Goal: Task Accomplishment & Management: Complete application form

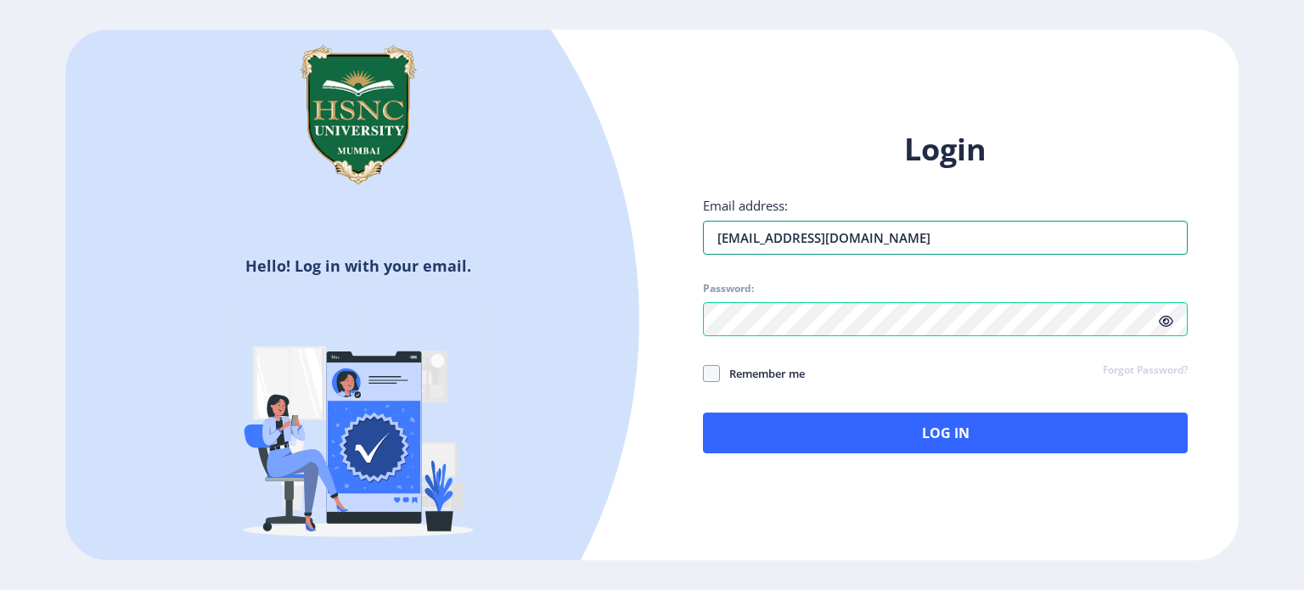
drag, startPoint x: 909, startPoint y: 243, endPoint x: 673, endPoint y: 241, distance: 236.1
click at [673, 241] on div "Login Email address: [EMAIL_ADDRESS][DOMAIN_NAME] Password: Remember me Forgot …" at bounding box center [945, 305] width 587 height 403
type input "n"
click at [619, 176] on div "Hello! Log in with your email. Don't have an account? Register" at bounding box center [358, 305] width 587 height 550
click at [715, 236] on input "Email address:" at bounding box center [945, 238] width 485 height 34
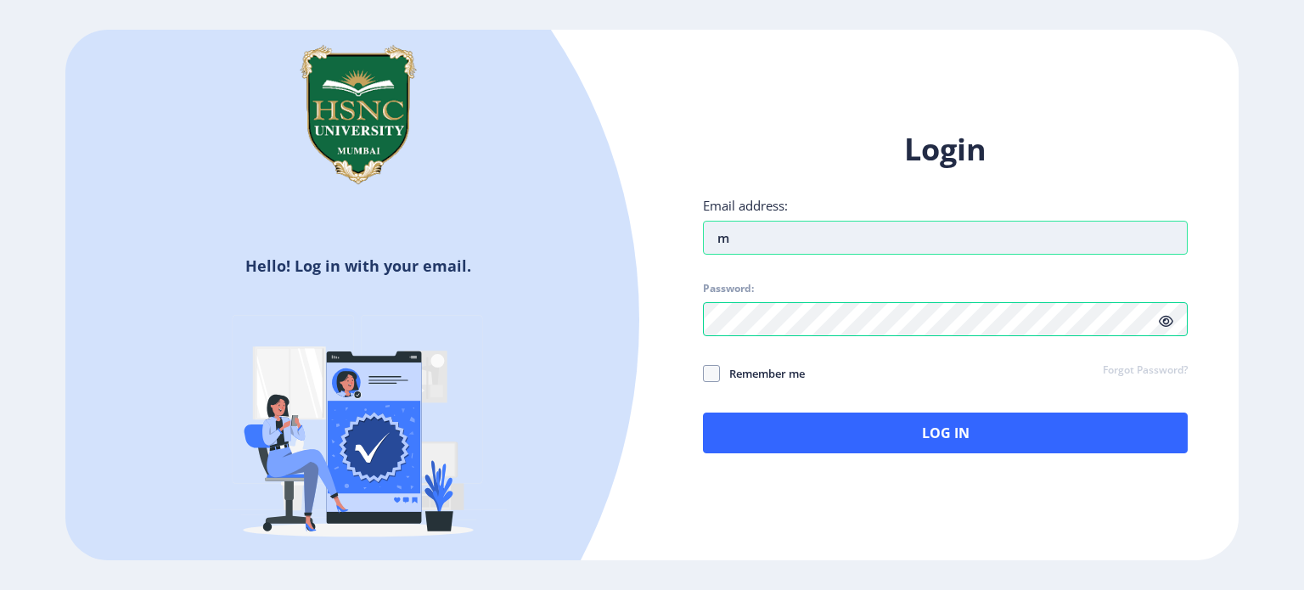
type input "[EMAIL_ADDRESS][DOMAIN_NAME]"
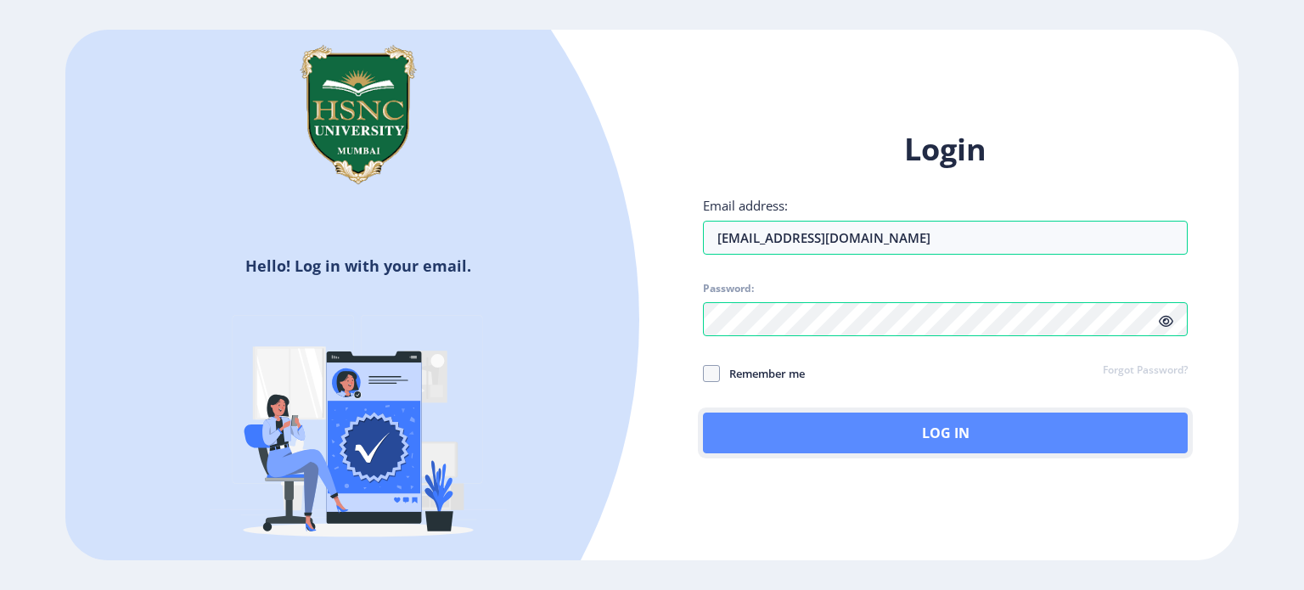
click at [1101, 441] on button "Log In" at bounding box center [945, 433] width 485 height 41
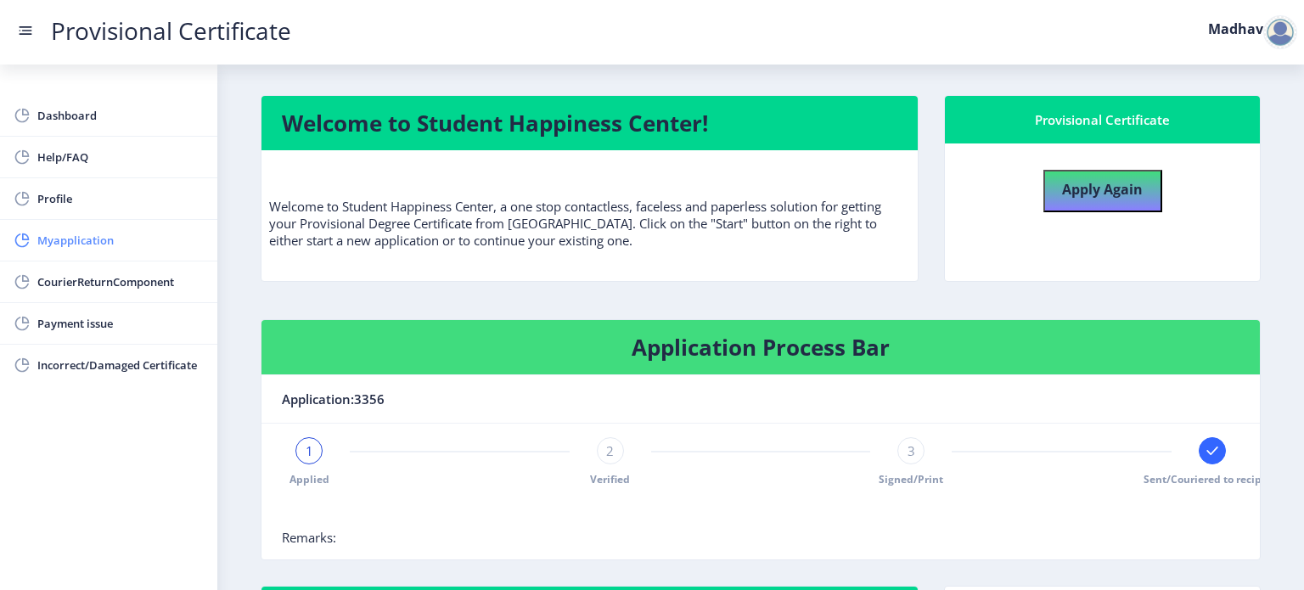
click at [134, 239] on span "Myapplication" at bounding box center [120, 240] width 166 height 20
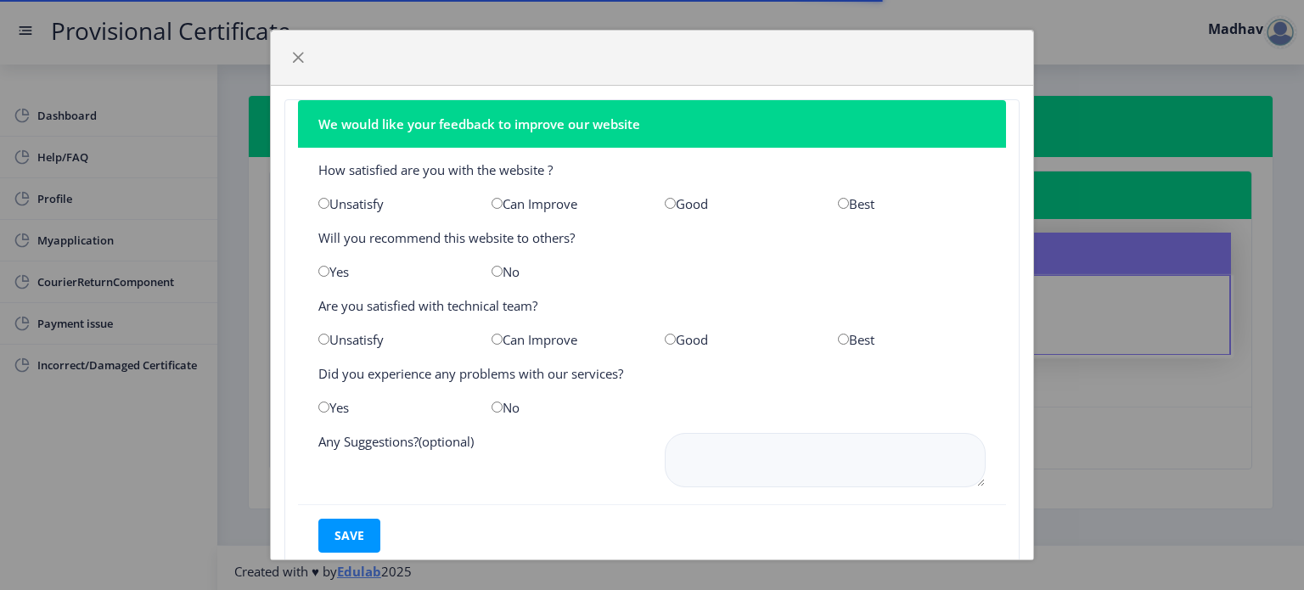
click at [299, 73] on div at bounding box center [652, 58] width 763 height 55
click at [299, 57] on span "button" at bounding box center [298, 58] width 14 height 14
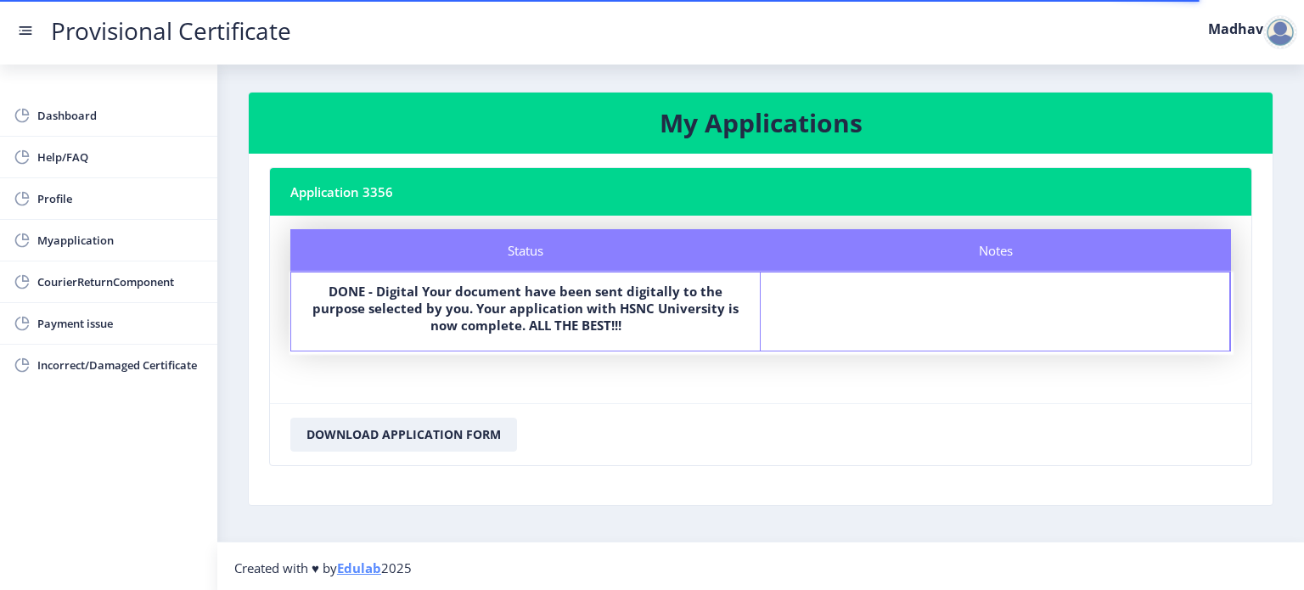
scroll to position [4, 0]
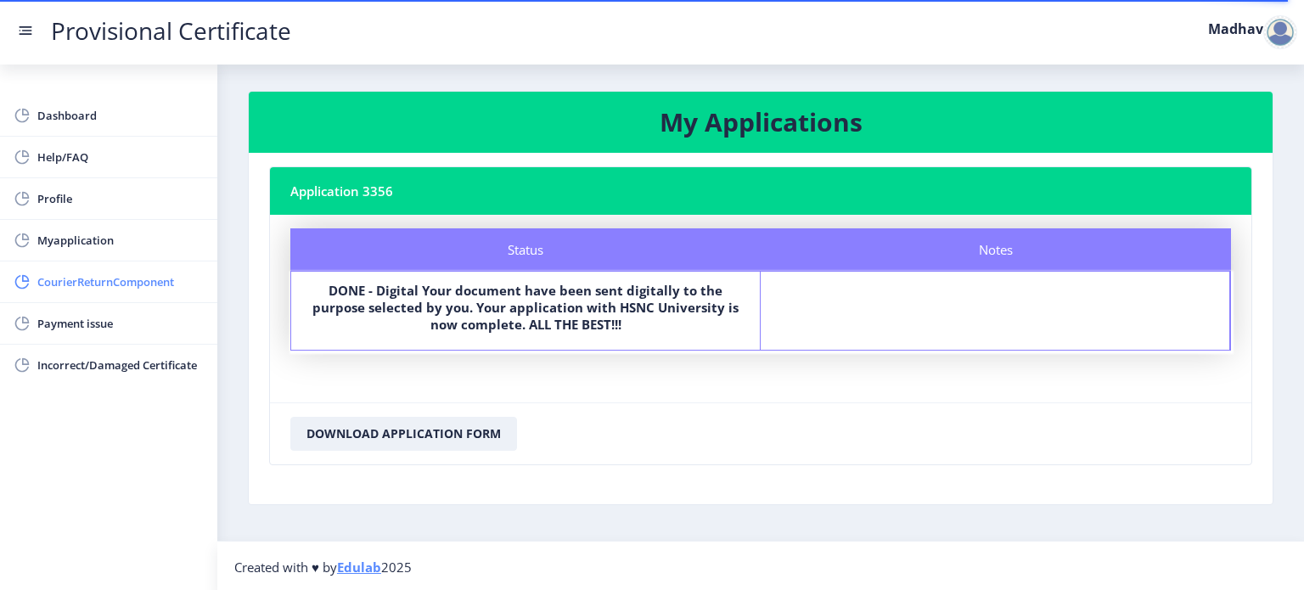
click at [142, 286] on span "CourierReturnComponent" at bounding box center [120, 282] width 166 height 20
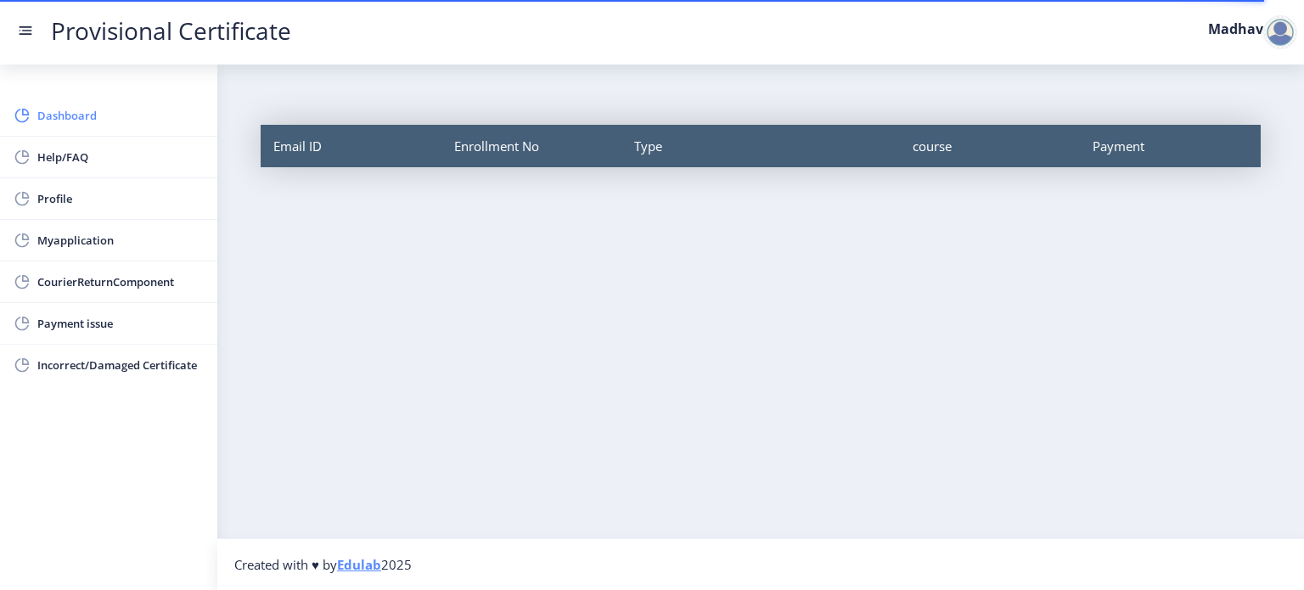
click at [129, 124] on span "Dashboard" at bounding box center [120, 115] width 166 height 20
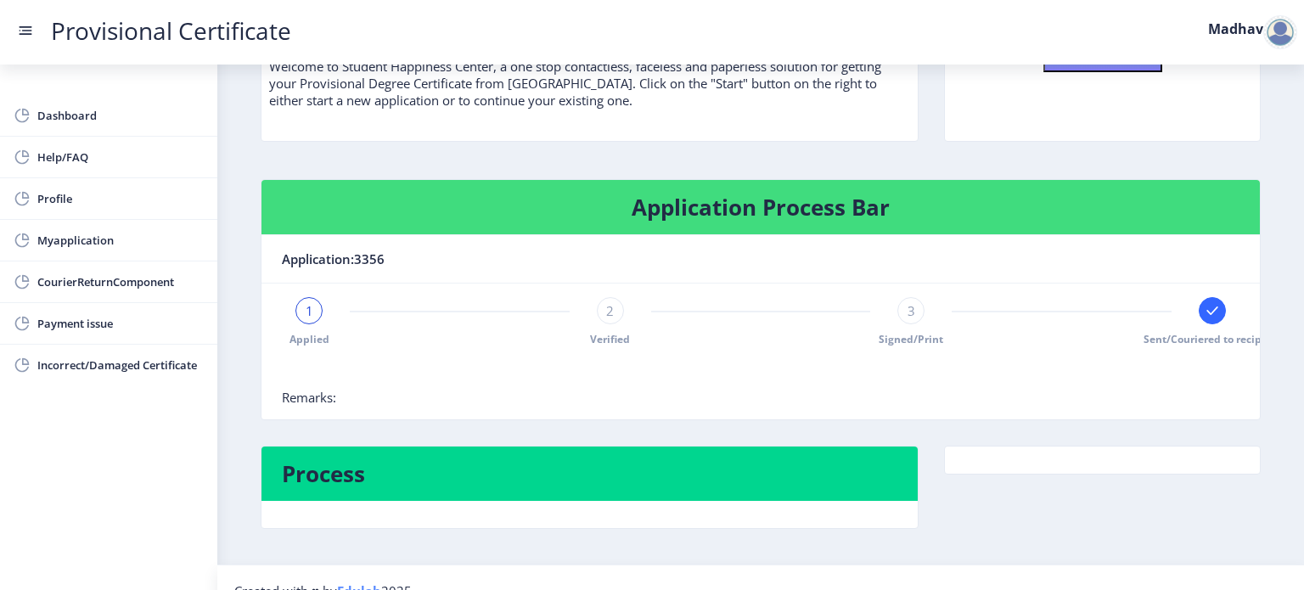
scroll to position [169, 0]
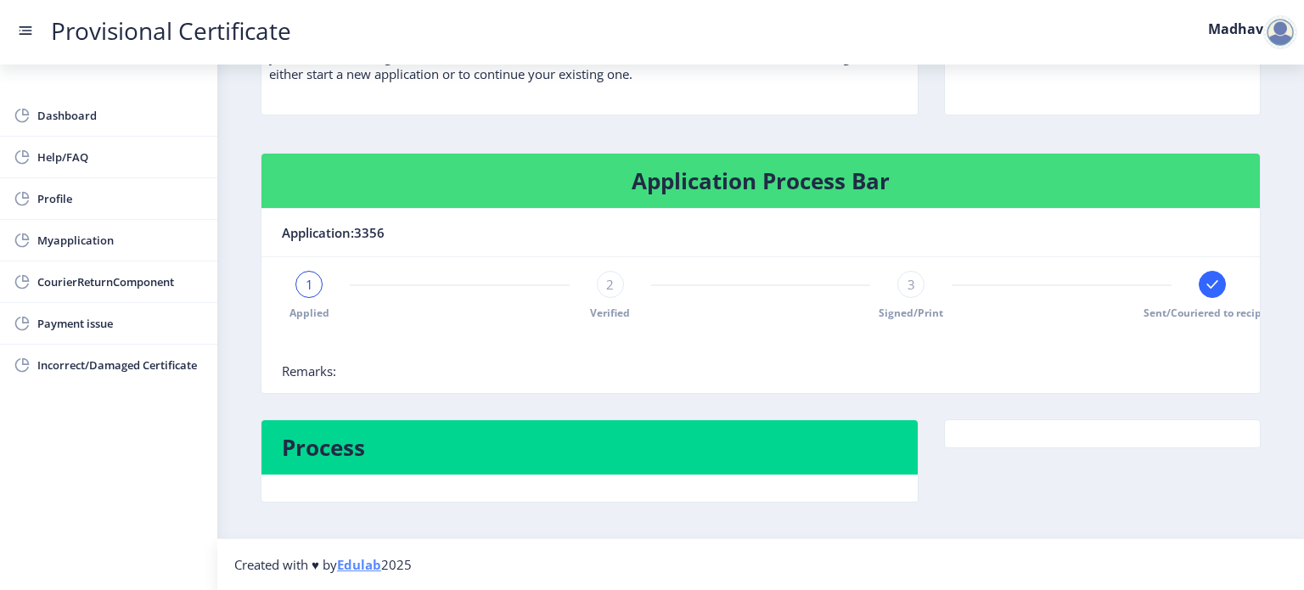
click at [1204, 283] on rect at bounding box center [1212, 284] width 17 height 17
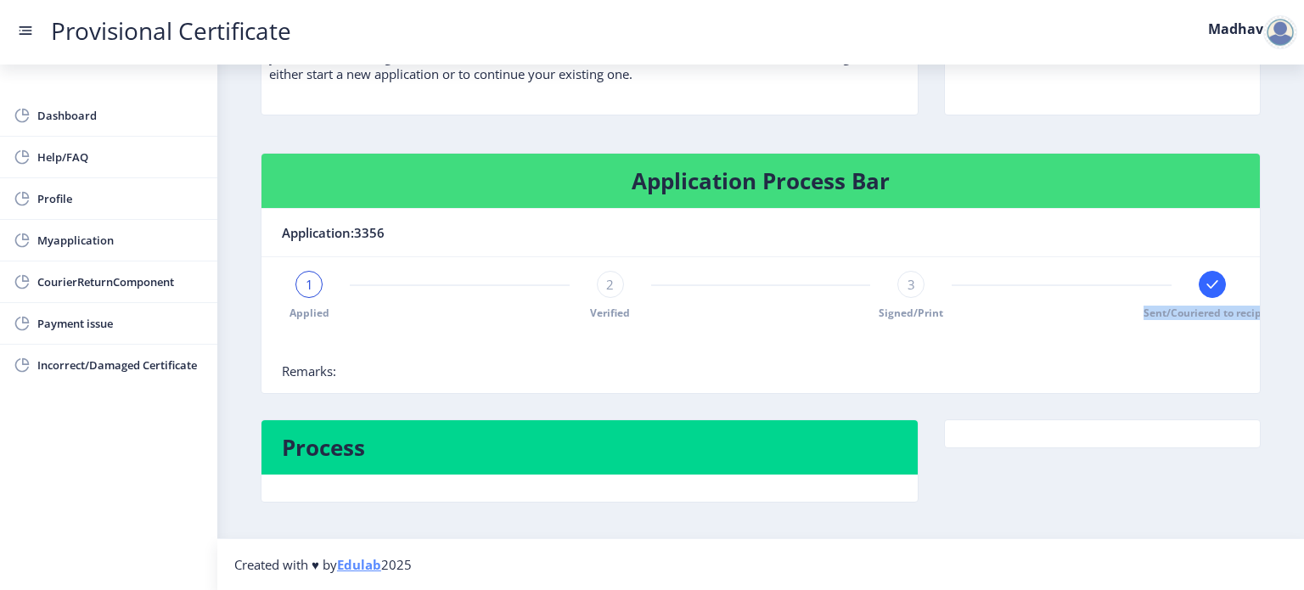
click at [1204, 283] on rect at bounding box center [1212, 284] width 17 height 17
click at [1212, 312] on span "Sent/Couriered to recipient" at bounding box center [1213, 313] width 138 height 14
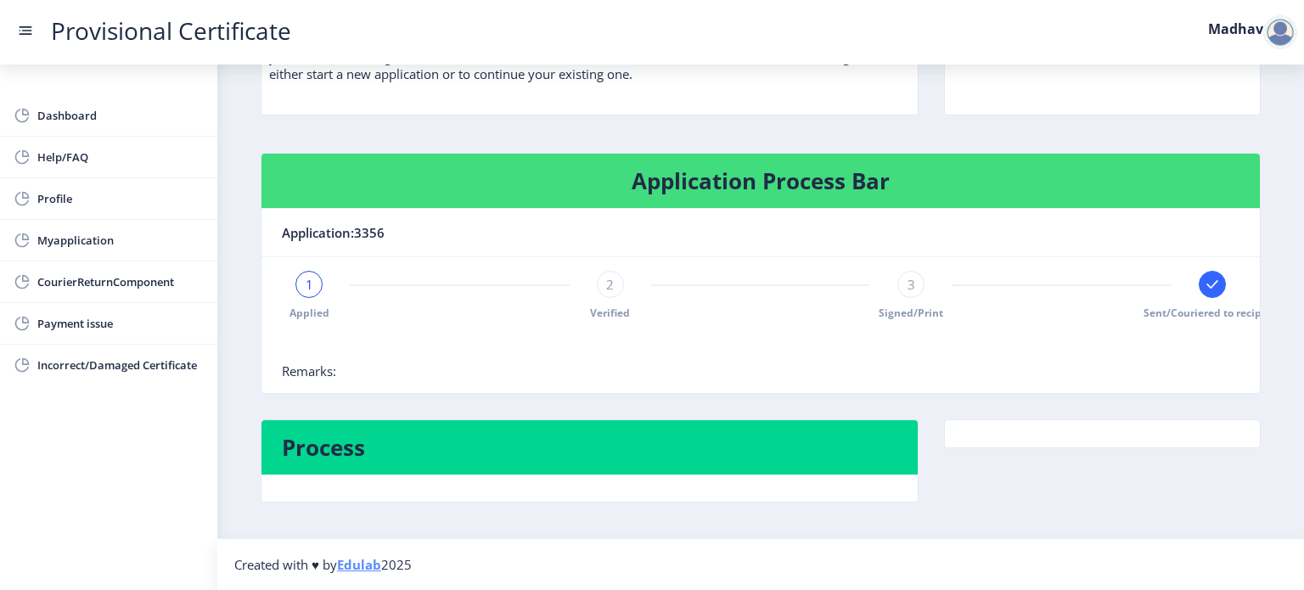
click at [1213, 312] on span "Sent/Couriered to recipient" at bounding box center [1213, 313] width 138 height 14
click at [1213, 310] on span "Sent/Couriered to recipient" at bounding box center [1213, 313] width 138 height 14
drag, startPoint x: 1215, startPoint y: 313, endPoint x: 1215, endPoint y: 323, distance: 10.2
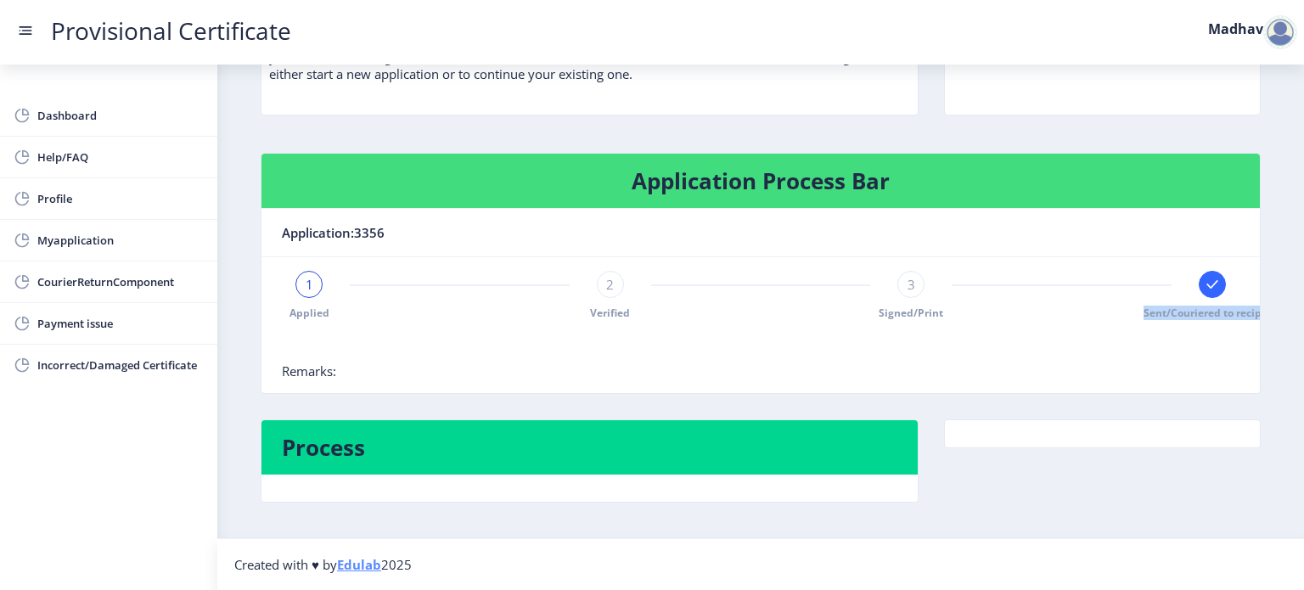
click at [1216, 313] on span "Sent/Couriered to recipient" at bounding box center [1213, 313] width 138 height 14
click at [1214, 331] on div at bounding box center [761, 346] width 958 height 34
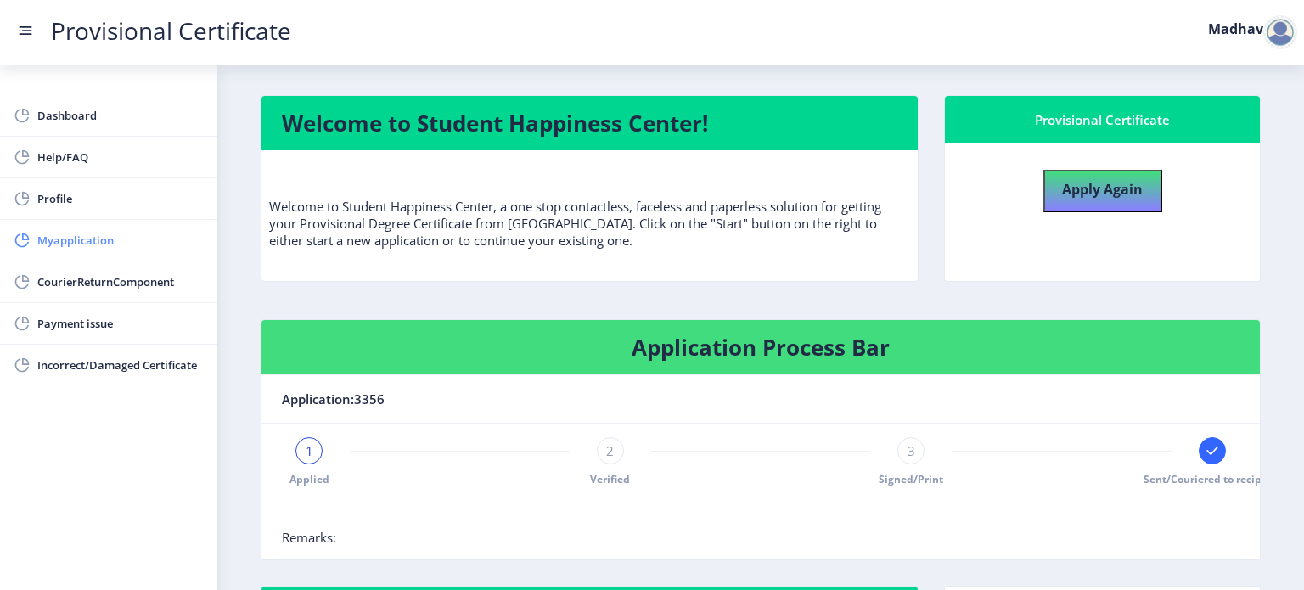
click at [105, 240] on span "Myapplication" at bounding box center [120, 240] width 166 height 20
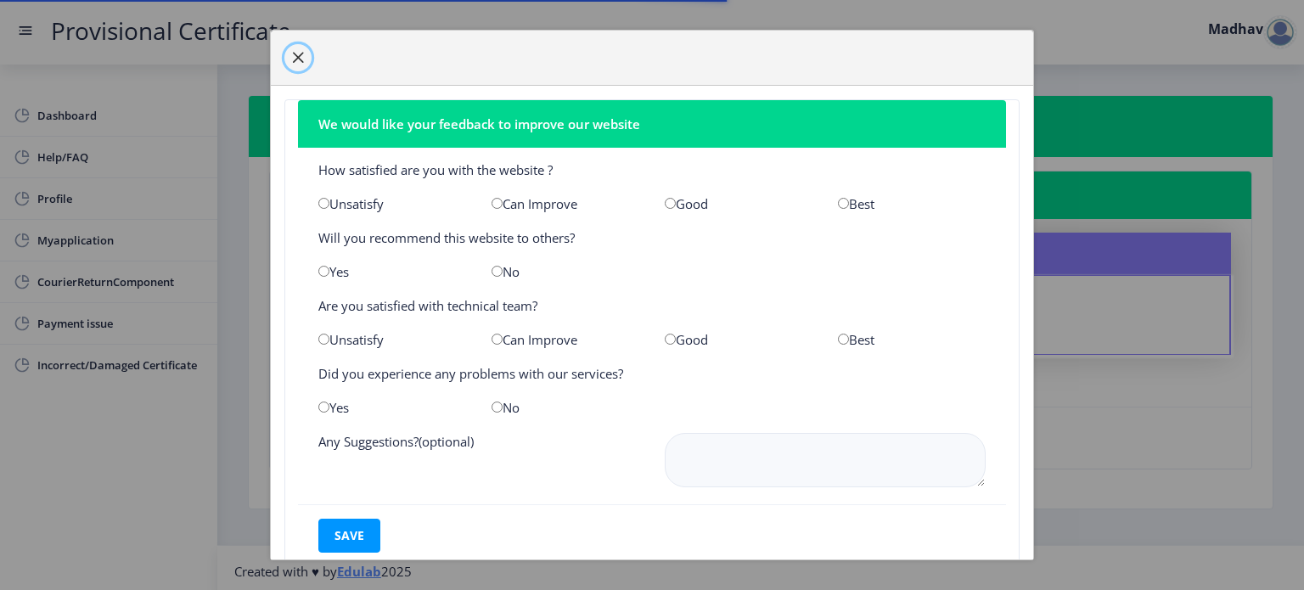
click at [302, 62] on span "button" at bounding box center [298, 58] width 14 height 14
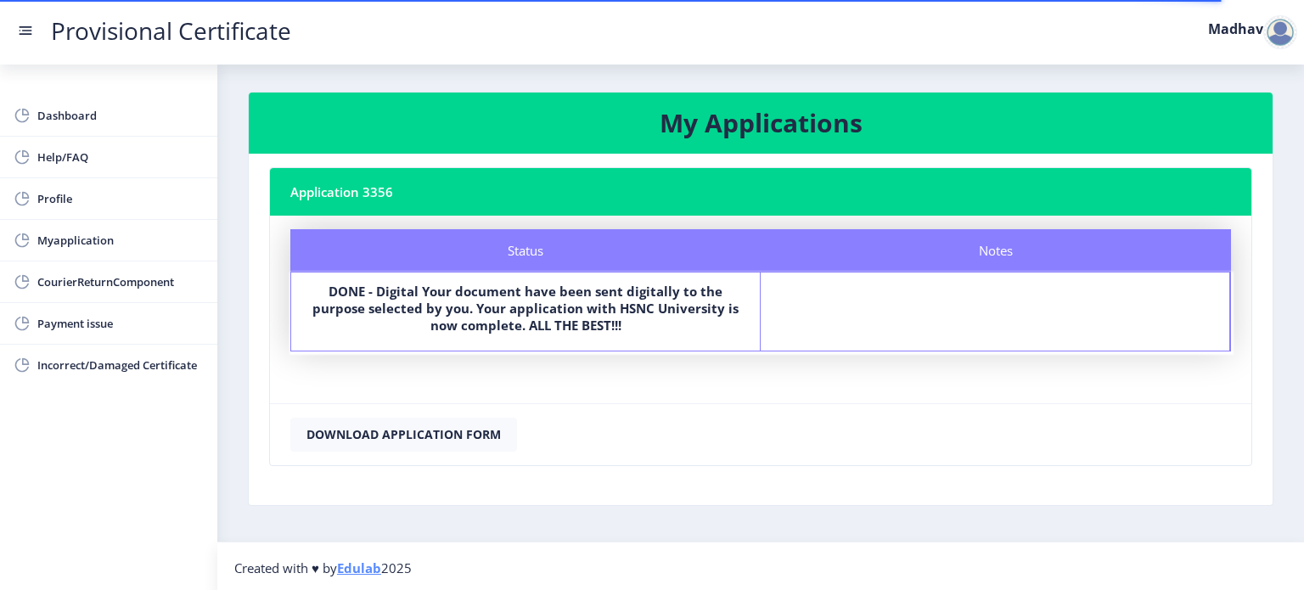
scroll to position [4, 0]
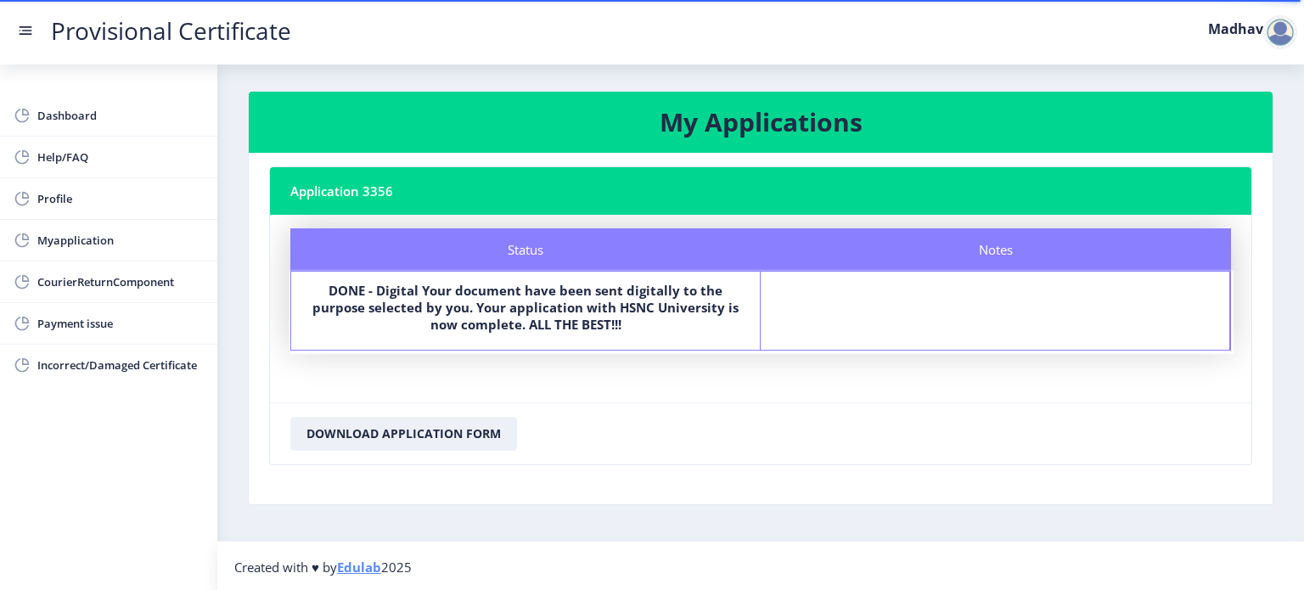
click at [927, 459] on nb-card-footer "Download Application Form" at bounding box center [761, 434] width 982 height 62
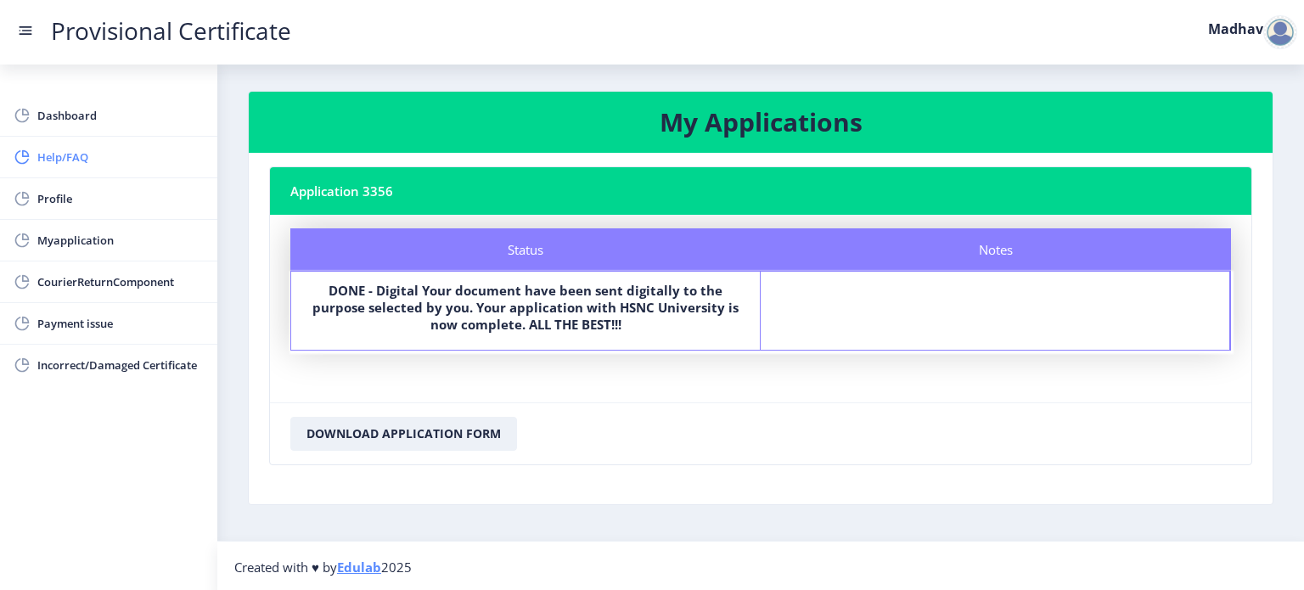
click at [129, 176] on link "Help/FAQ" at bounding box center [108, 157] width 217 height 41
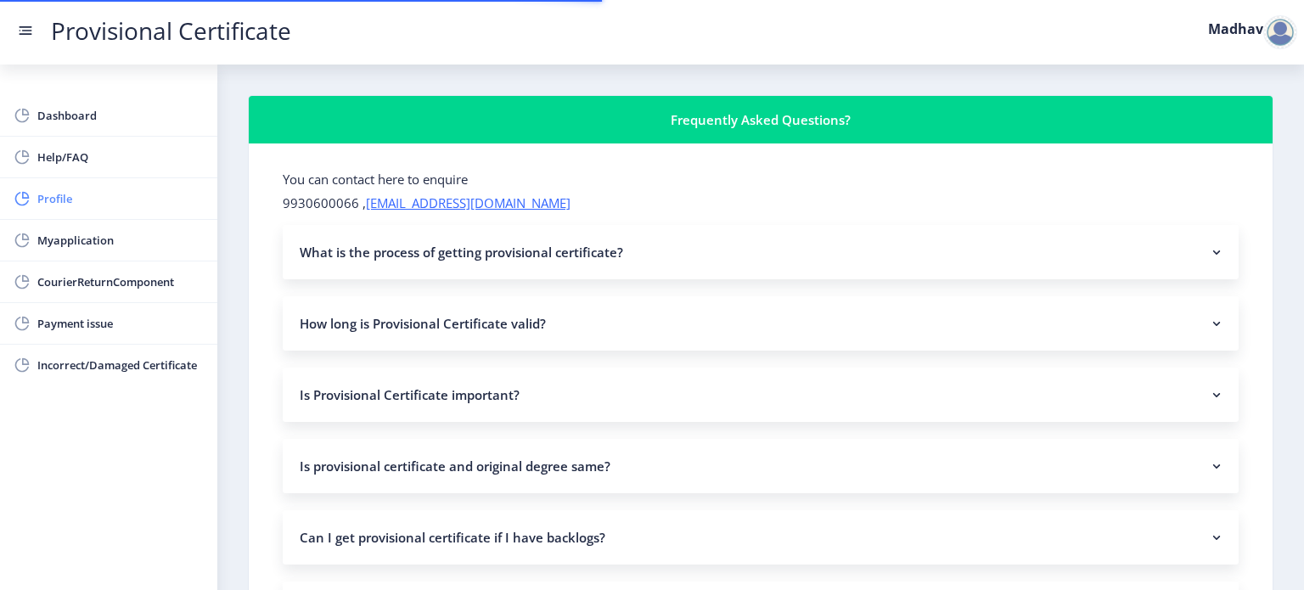
click at [132, 198] on span "Profile" at bounding box center [120, 199] width 166 height 20
select select "[DEMOGRAPHIC_DATA]"
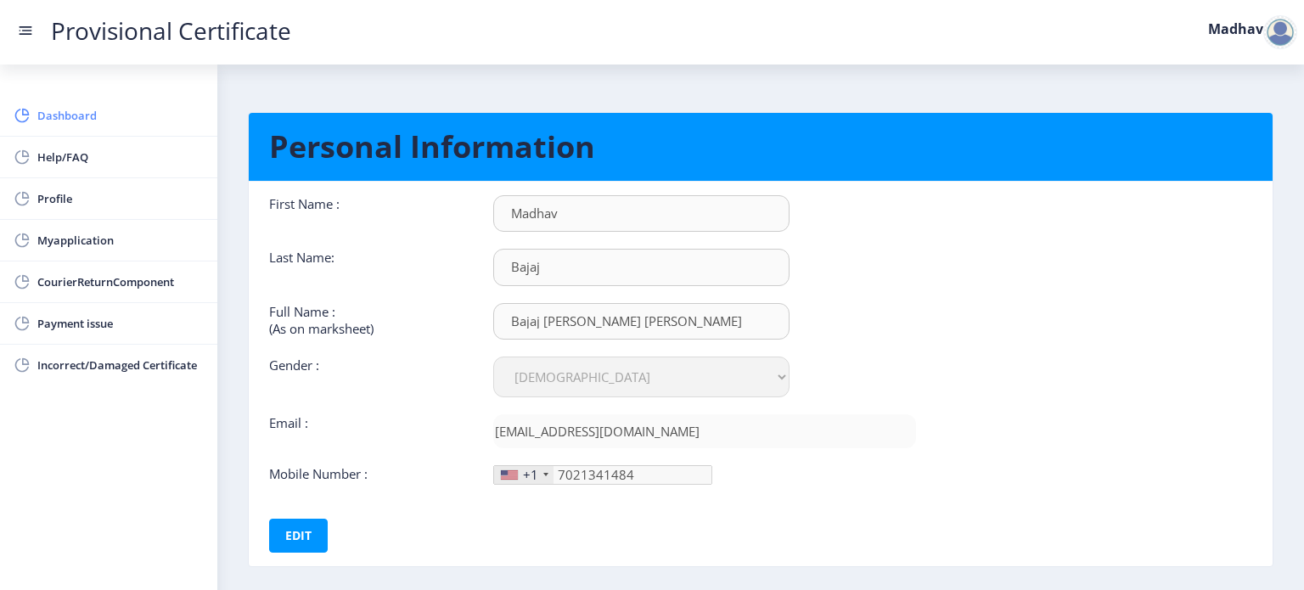
click at [91, 123] on span "Dashboard" at bounding box center [120, 115] width 166 height 20
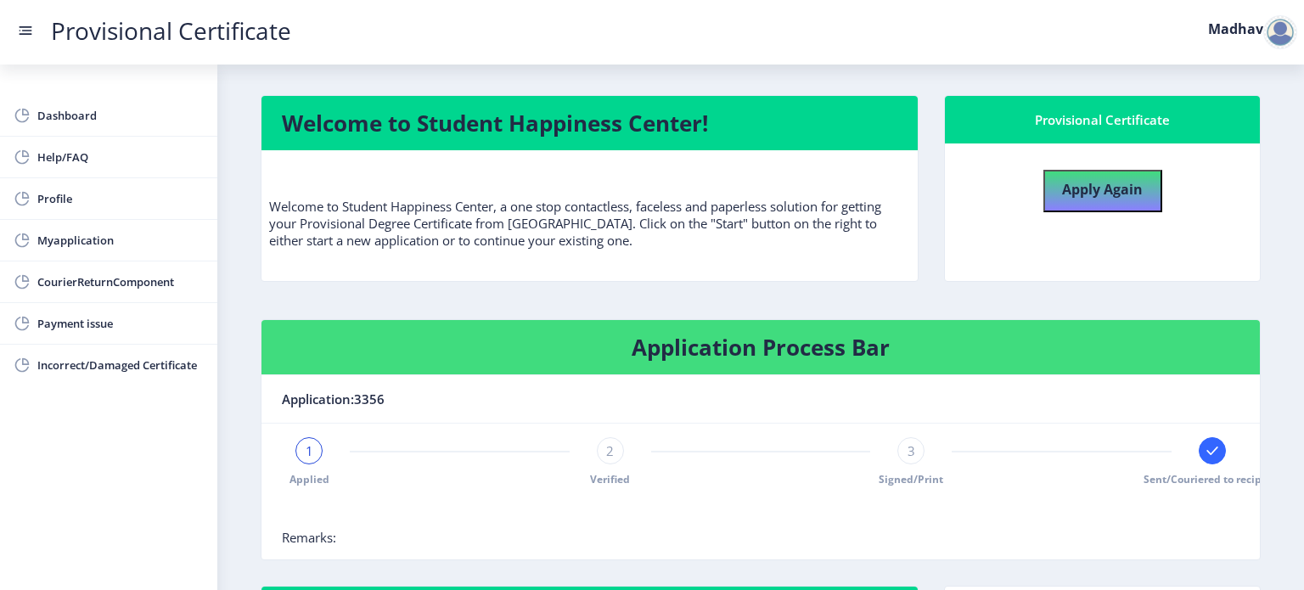
click at [532, 185] on p "Welcome to Student Happiness Center, a one stop contactless, faceless and paper…" at bounding box center [589, 206] width 641 height 85
click at [523, 227] on p "Welcome to Student Happiness Center, a one stop contactless, faceless and paper…" at bounding box center [589, 206] width 641 height 85
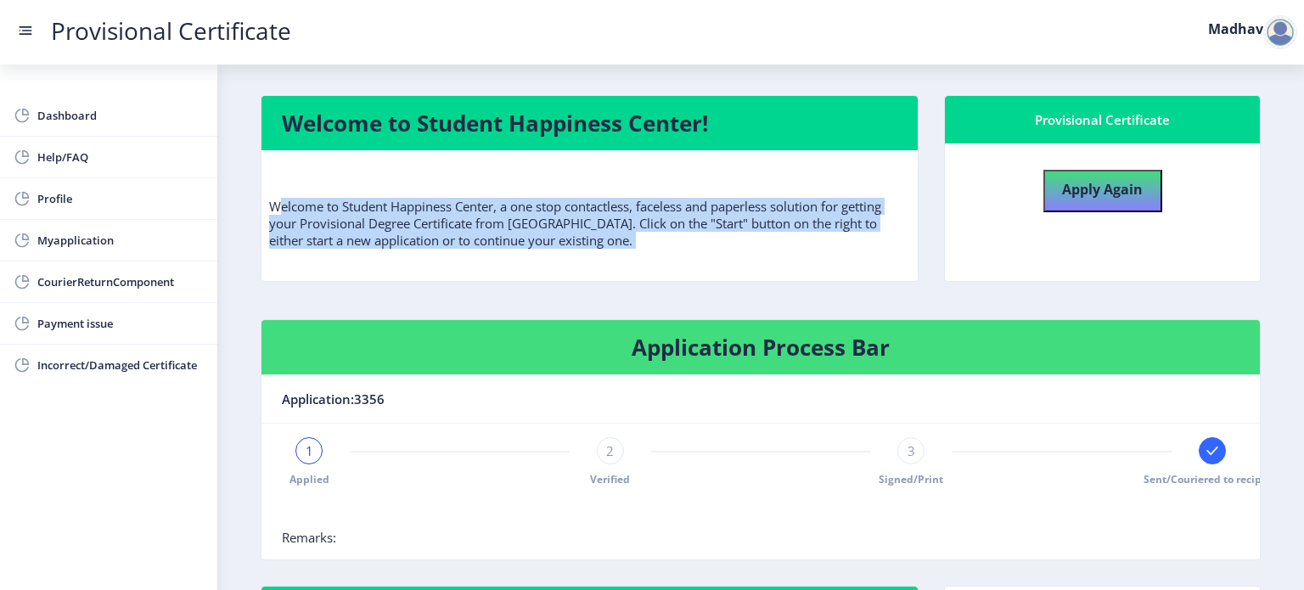
click at [523, 227] on p "Welcome to Student Happiness Center, a one stop contactless, faceless and paper…" at bounding box center [589, 206] width 641 height 85
click at [554, 252] on div "Welcome to Student Happiness Center, a one stop contactless, faceless and paper…" at bounding box center [589, 213] width 641 height 99
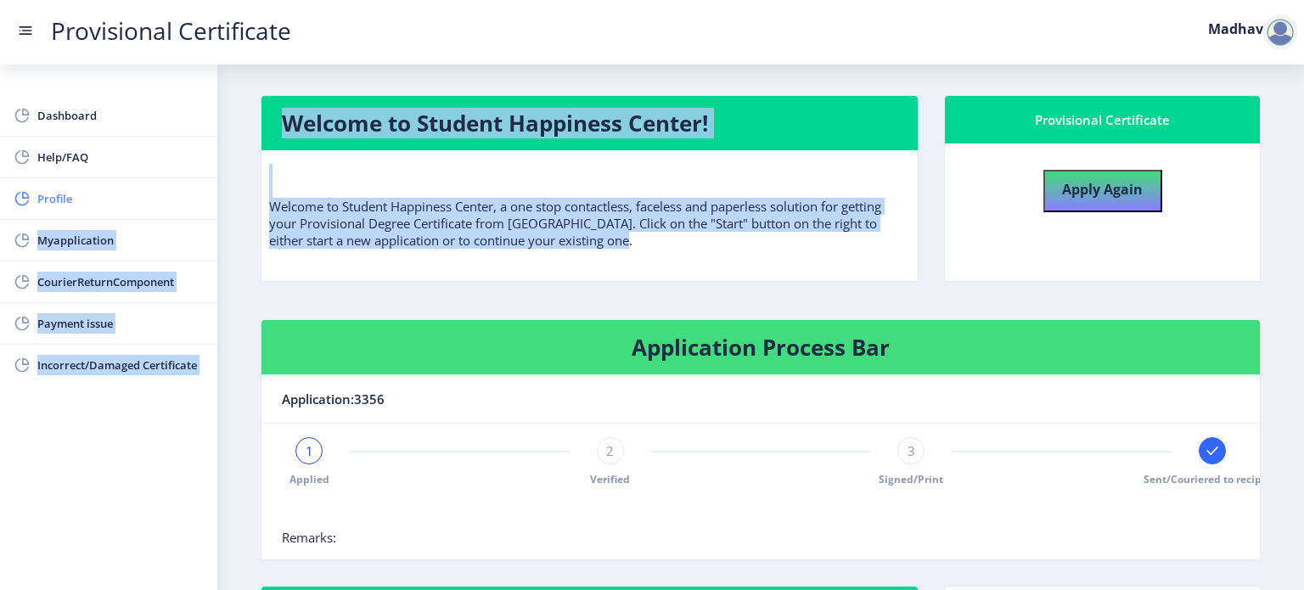
drag, startPoint x: 606, startPoint y: 245, endPoint x: 201, endPoint y: 193, distance: 408.5
click at [201, 193] on div "Dashboard Help/FAQ Profile Myapplication CourierReturnComponent Payment issue I…" at bounding box center [652, 378] width 1304 height 757
click at [317, 192] on p "Welcome to Student Happiness Center, a one stop contactless, faceless and paper…" at bounding box center [589, 206] width 641 height 85
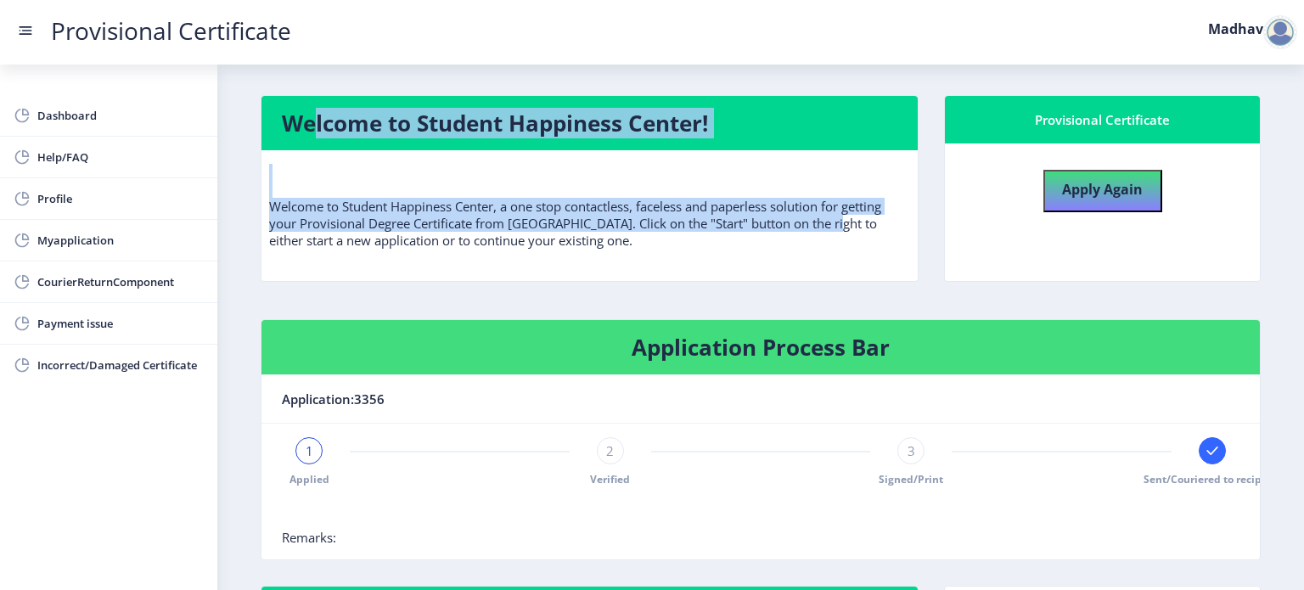
drag, startPoint x: 295, startPoint y: 118, endPoint x: 828, endPoint y: 230, distance: 545.0
click at [828, 230] on nb-card "Welcome to Student Happiness Center! Welcome to Student Happiness Center, a one…" at bounding box center [590, 188] width 658 height 187
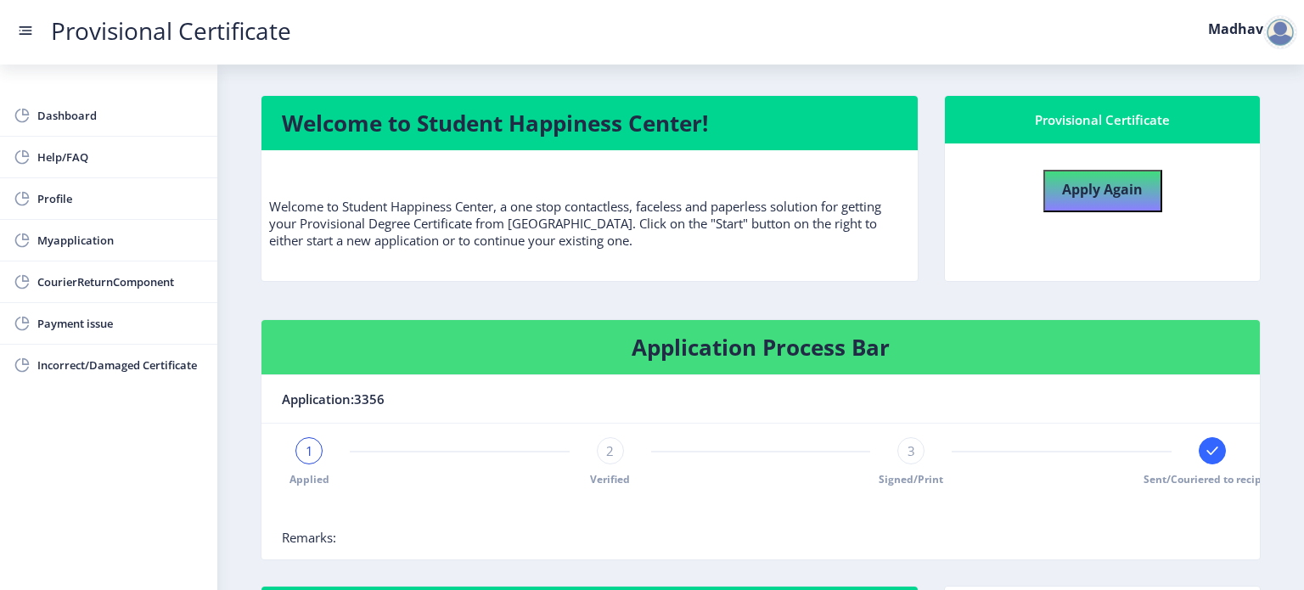
click at [792, 239] on p "Welcome to Student Happiness Center, a one stop contactless, faceless and paper…" at bounding box center [589, 206] width 641 height 85
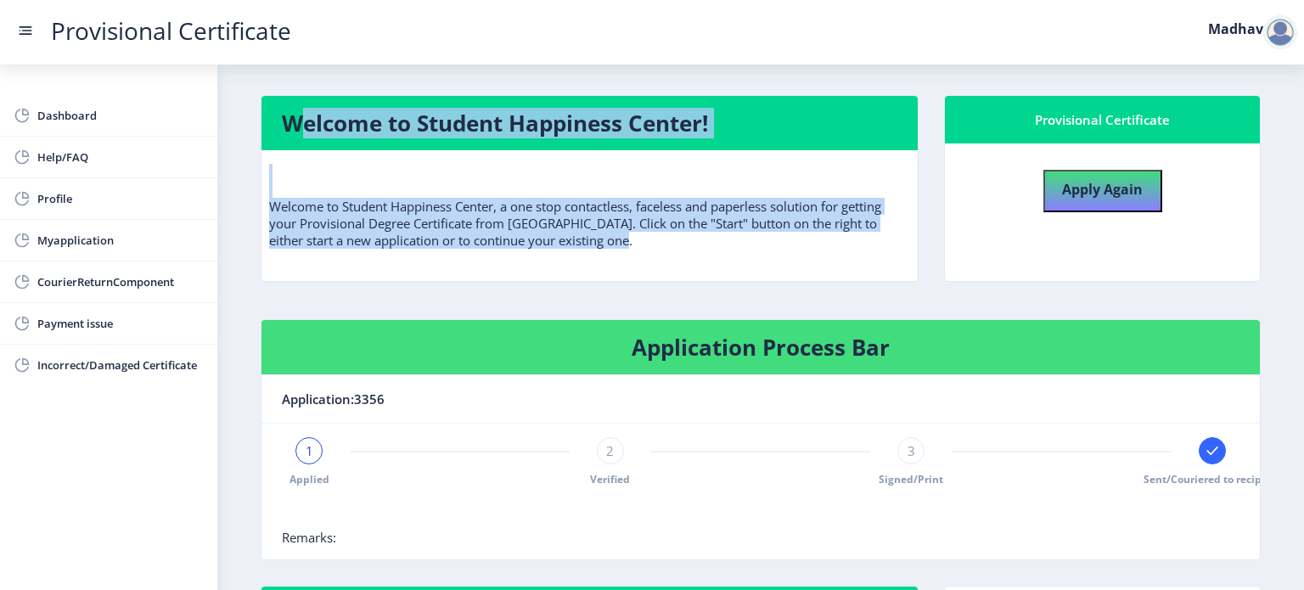
drag, startPoint x: 705, startPoint y: 251, endPoint x: 273, endPoint y: 97, distance: 458.0
click at [273, 97] on nb-card "Welcome to Student Happiness Center! Welcome to Student Happiness Center, a one…" at bounding box center [590, 188] width 658 height 187
click at [289, 113] on h4 "Welcome to Student Happiness Center!" at bounding box center [590, 123] width 616 height 27
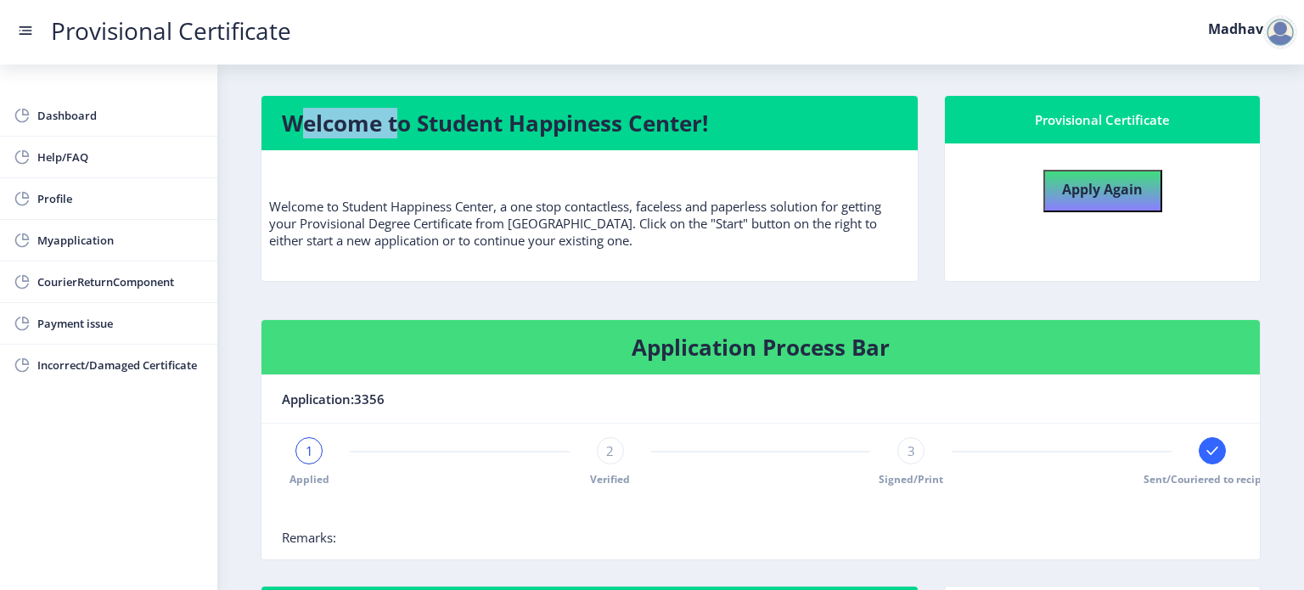
click at [289, 113] on h4 "Welcome to Student Happiness Center!" at bounding box center [590, 123] width 616 height 27
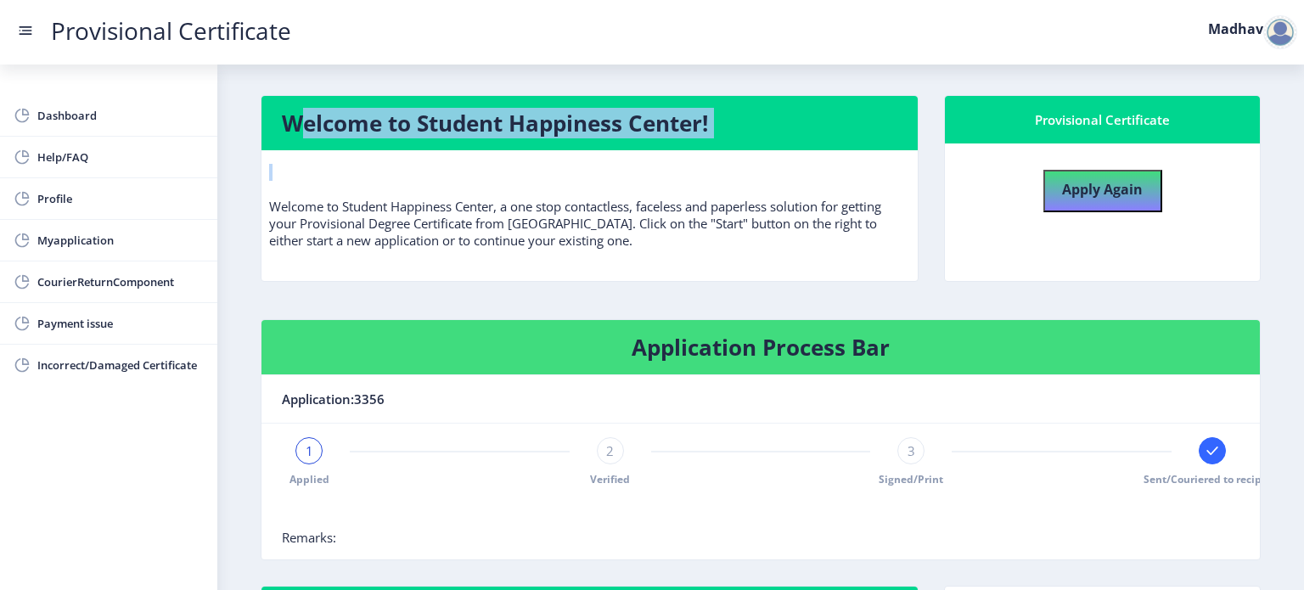
click at [289, 113] on h4 "Welcome to Student Happiness Center!" at bounding box center [590, 123] width 616 height 27
click at [283, 119] on h4 "Welcome to Student Happiness Center!" at bounding box center [590, 123] width 616 height 27
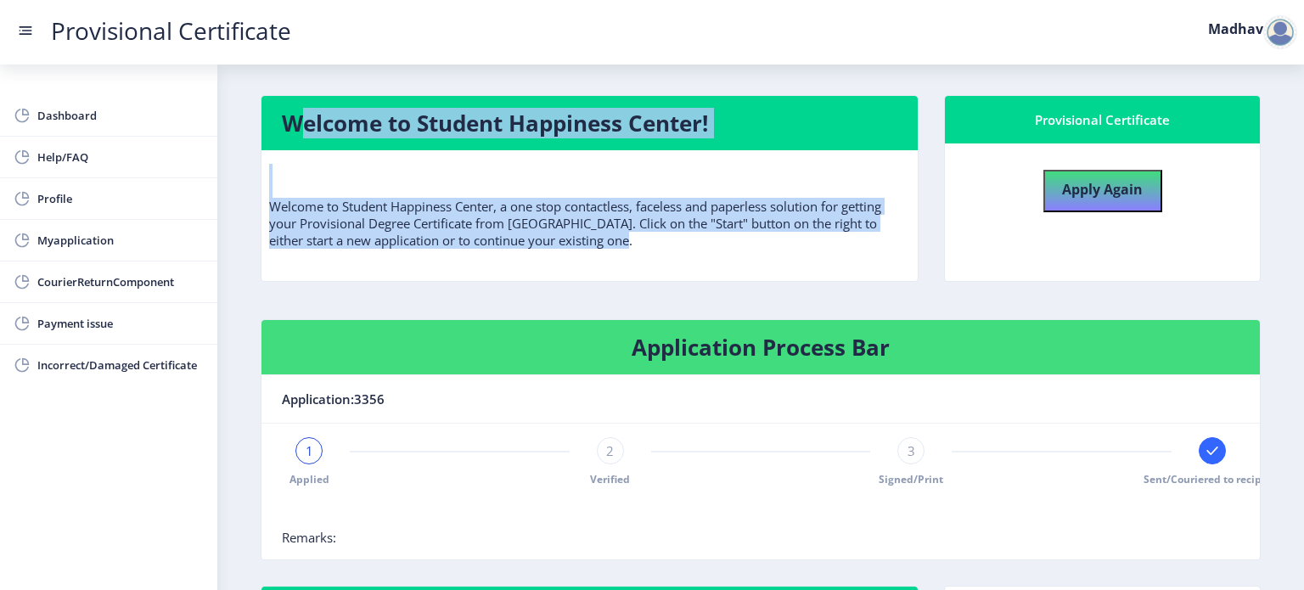
drag, startPoint x: 276, startPoint y: 125, endPoint x: 670, endPoint y: 242, distance: 411.1
click at [673, 242] on nb-card "Welcome to Student Happiness Center! Welcome to Student Happiness Center, a one…" at bounding box center [590, 188] width 658 height 187
click at [670, 242] on p "Welcome to Student Happiness Center, a one stop contactless, faceless and paper…" at bounding box center [589, 206] width 641 height 85
drag, startPoint x: 628, startPoint y: 248, endPoint x: 268, endPoint y: 112, distance: 385.7
click at [268, 112] on nb-card "Welcome to Student Happiness Center! Welcome to Student Happiness Center, a one…" at bounding box center [590, 188] width 658 height 187
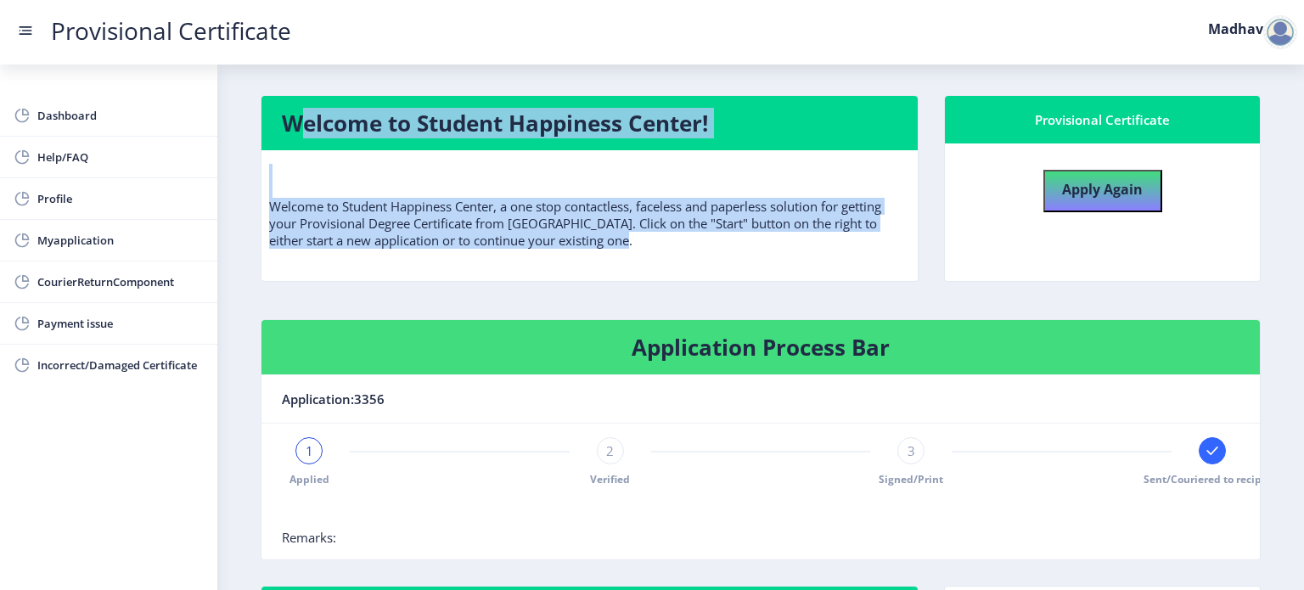
click at [269, 112] on nb-card-header "Welcome to Student Happiness Center!" at bounding box center [590, 123] width 656 height 54
click at [279, 114] on nb-card-header "Welcome to Student Happiness Center!" at bounding box center [590, 123] width 656 height 54
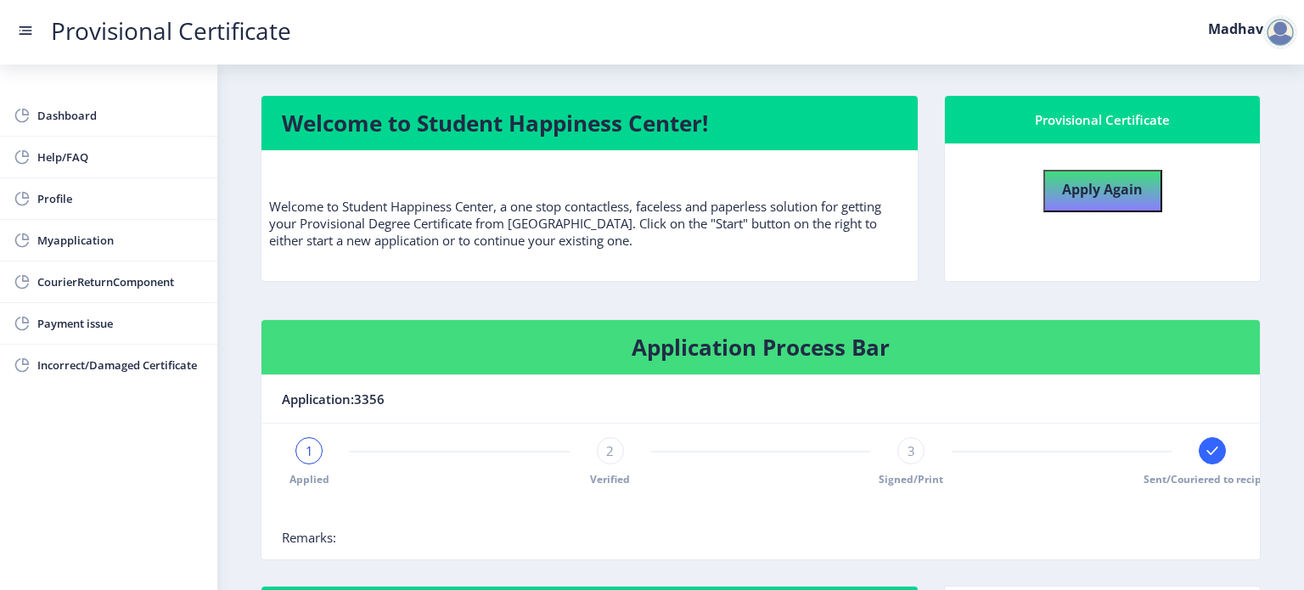
scroll to position [169, 0]
